Goal: Find specific page/section

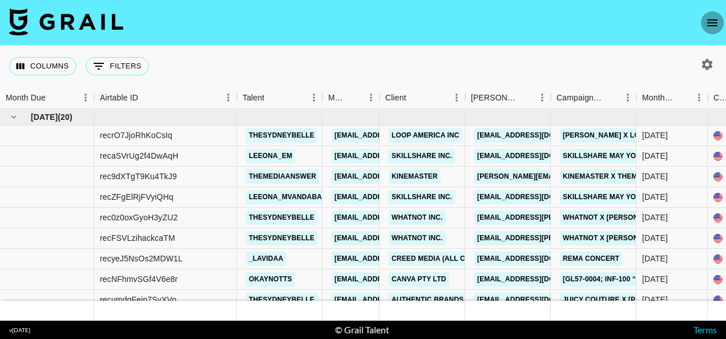
click at [712, 22] on icon "open drawer" at bounding box center [712, 22] width 10 height 7
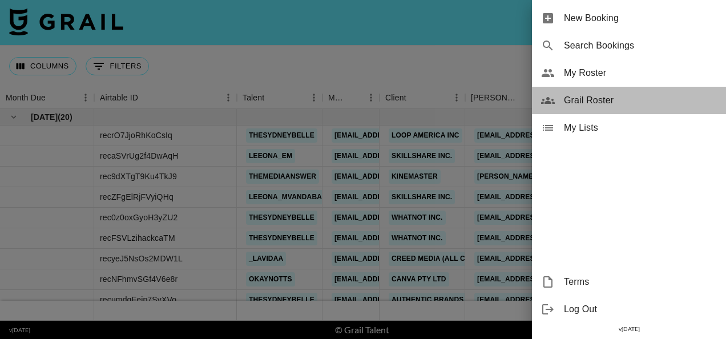
click at [575, 94] on span "Grail Roster" at bounding box center [640, 101] width 153 height 14
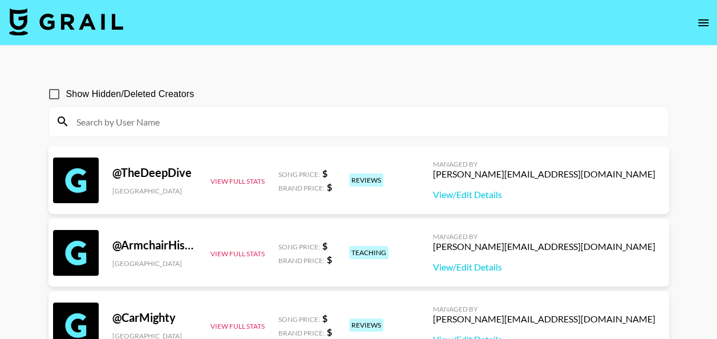
click at [51, 94] on input "Show Hidden/Deleted Creators" at bounding box center [54, 94] width 24 height 24
checkbox input "true"
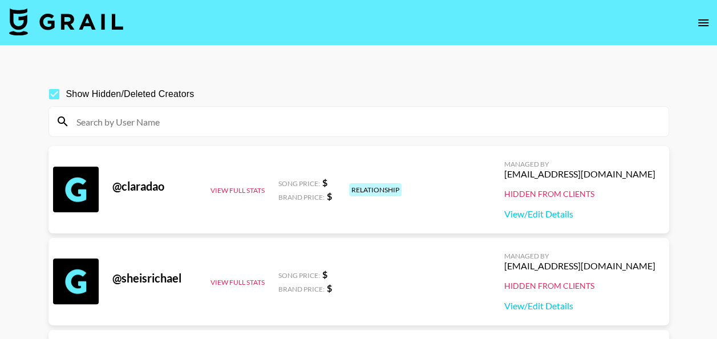
click at [92, 114] on input at bounding box center [366, 121] width 592 height 18
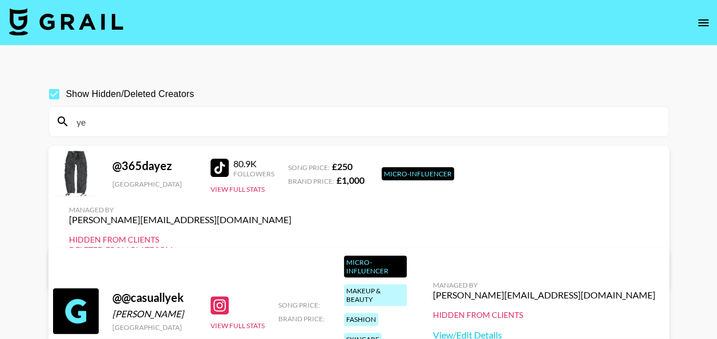
type input "y"
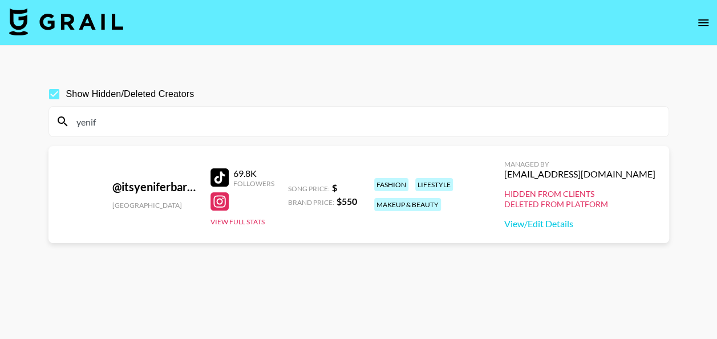
type input "yenif"
